Goal: Transaction & Acquisition: Download file/media

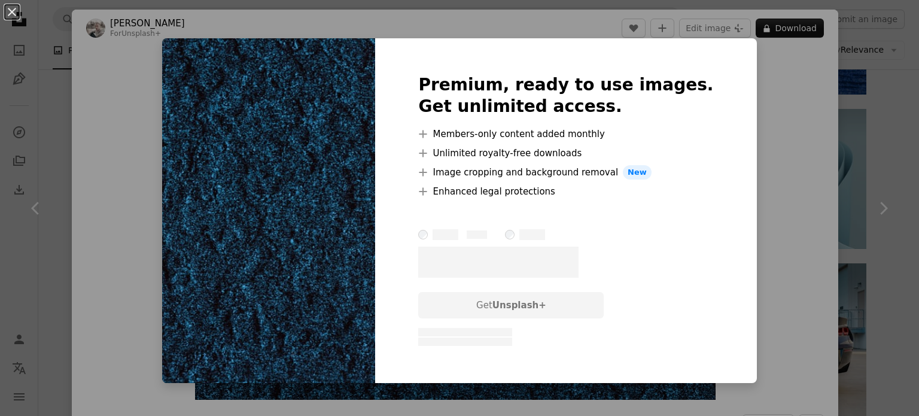
scroll to position [239, 0]
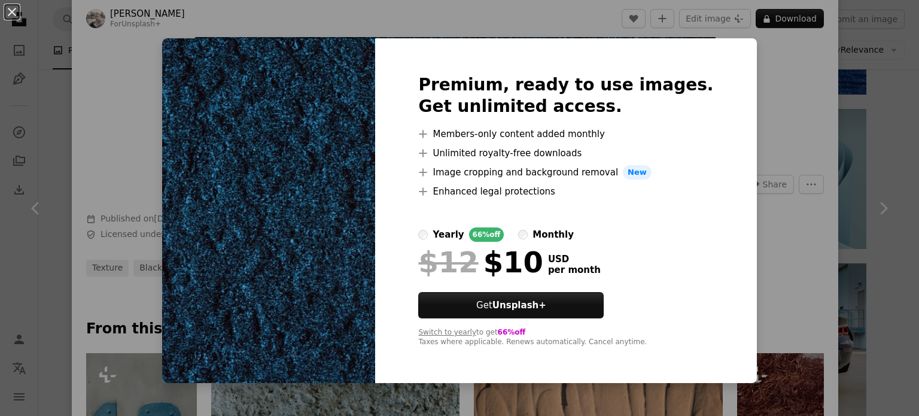
click at [791, 60] on div "An X shape Premium, ready to use images. Get unlimited access. A plus sign Memb…" at bounding box center [459, 208] width 919 height 416
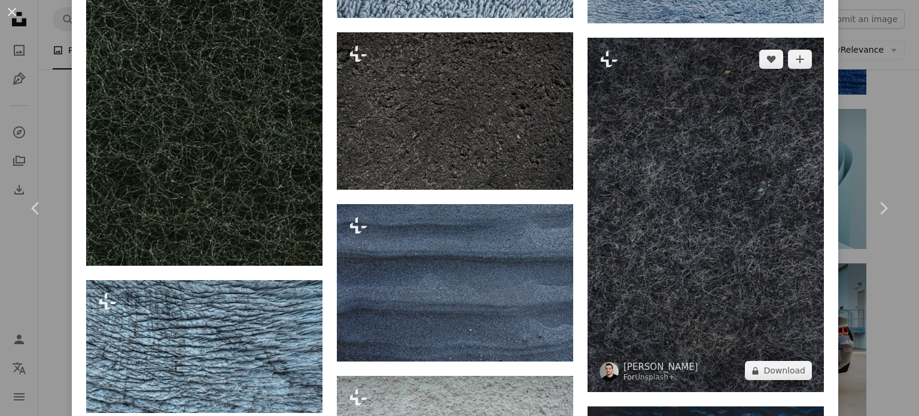
scroll to position [2034, 0]
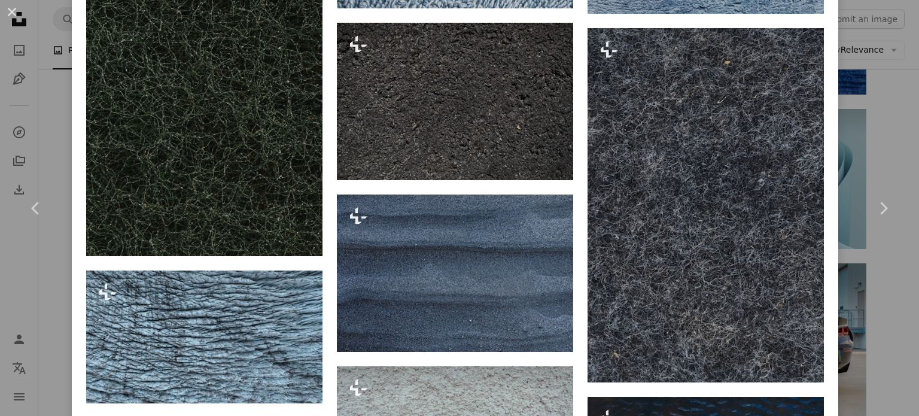
click at [864, 263] on link "Chevron right" at bounding box center [883, 208] width 72 height 115
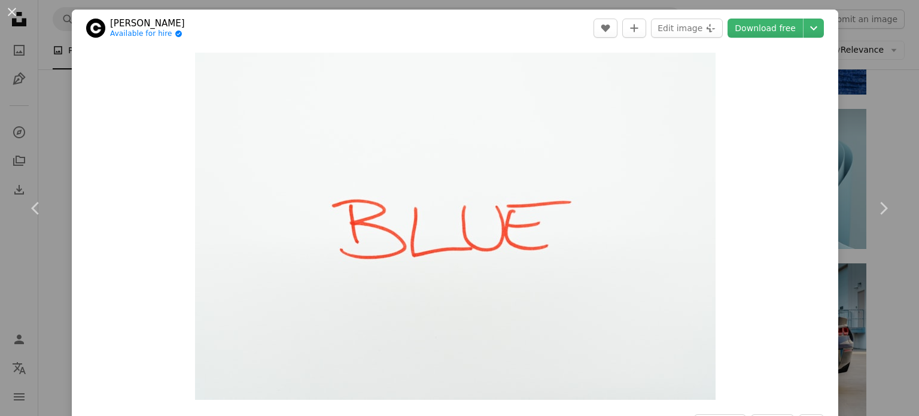
click at [882, 138] on div "An X shape Chevron left Chevron right [PERSON_NAME] Available for hire A checkm…" at bounding box center [459, 208] width 919 height 416
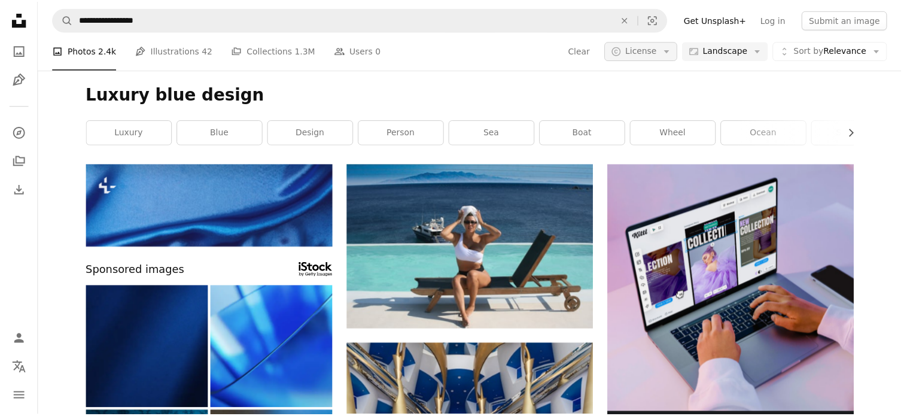
scroll to position [19858, 0]
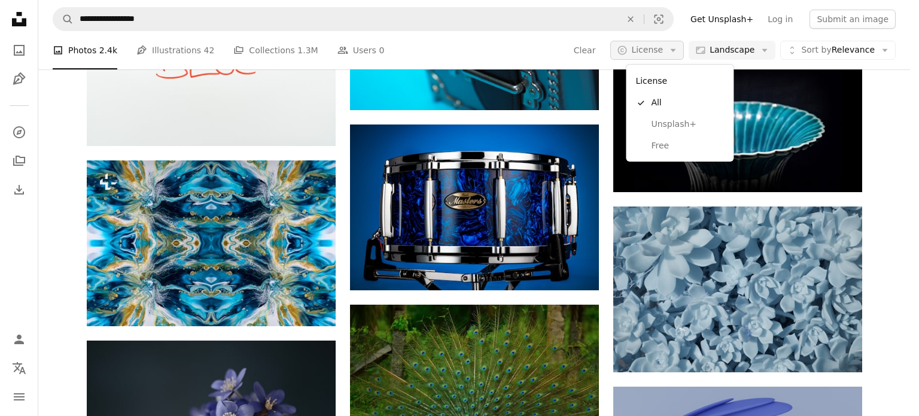
click at [660, 48] on span "License" at bounding box center [647, 50] width 32 height 10
click at [658, 140] on span "Free" at bounding box center [687, 146] width 73 height 12
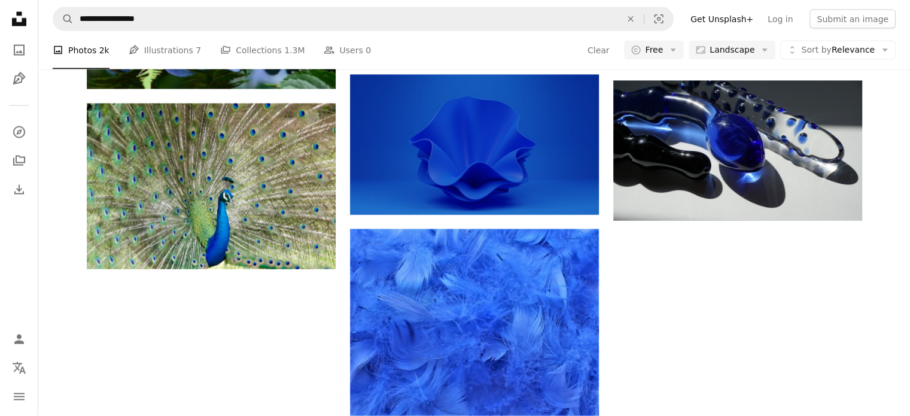
scroll to position [1017, 0]
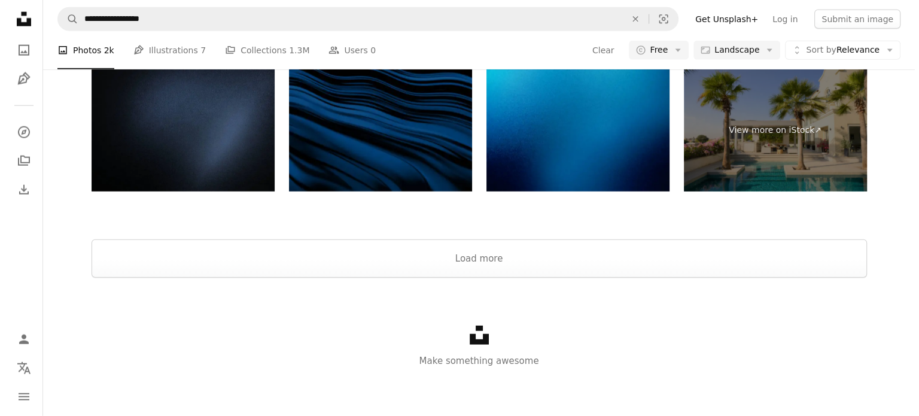
scroll to position [1017, 0]
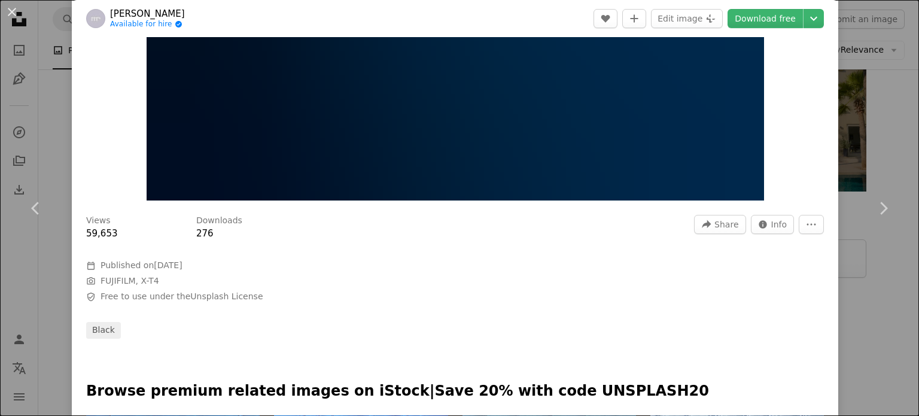
scroll to position [179, 0]
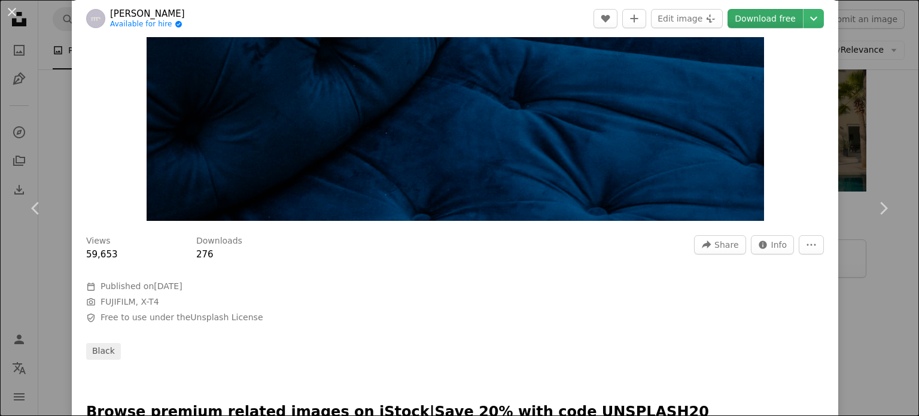
click at [754, 15] on link "Download free" at bounding box center [764, 18] width 75 height 19
